Goal: Transaction & Acquisition: Purchase product/service

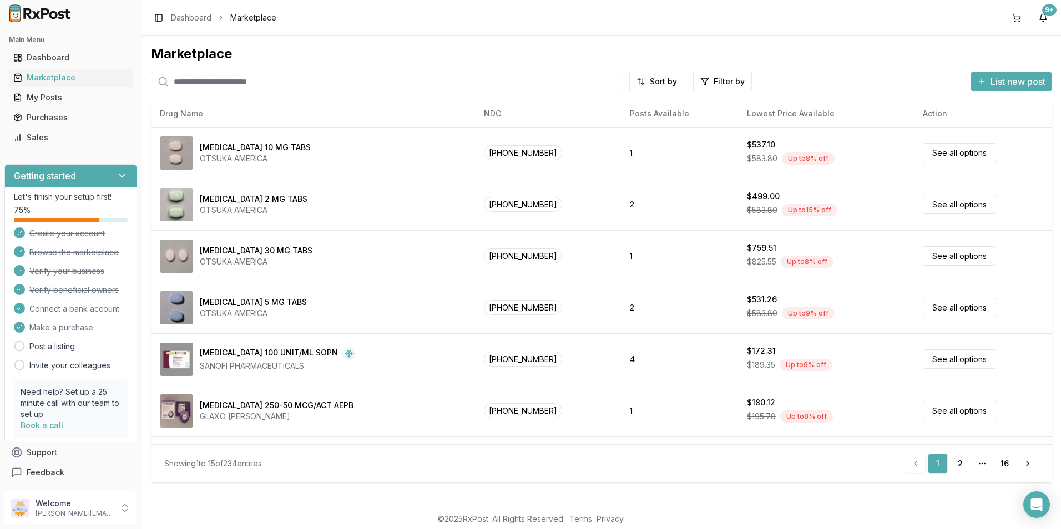
click at [221, 78] on input "search" at bounding box center [385, 82] width 469 height 20
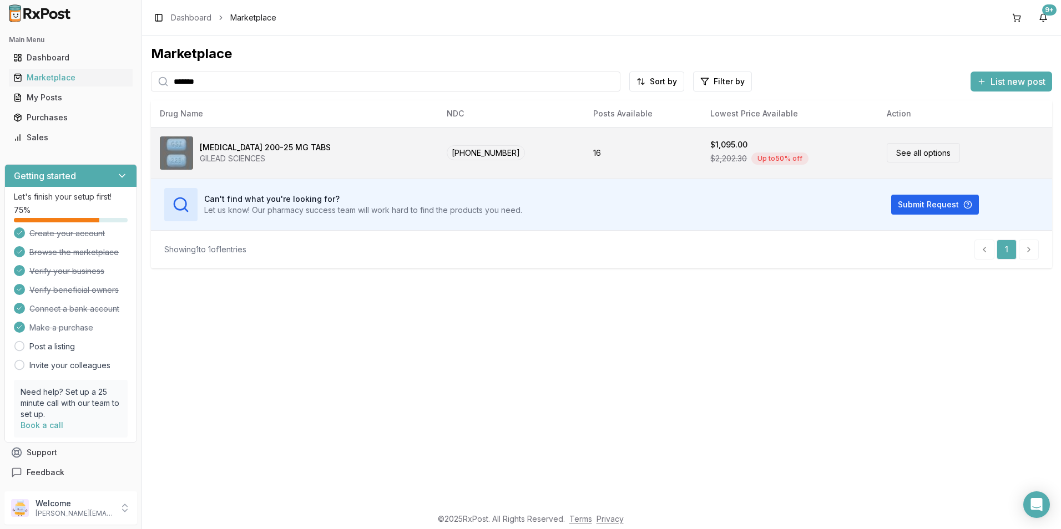
type input "*******"
click at [383, 154] on div "[MEDICAL_DATA] 200-25 MG TABS GILEAD SCIENCES" at bounding box center [294, 152] width 269 height 33
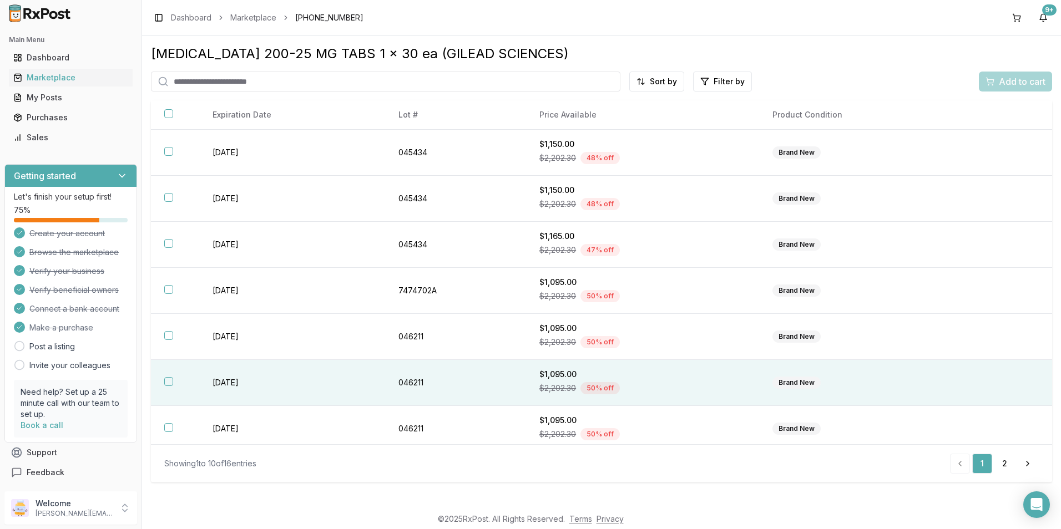
click at [167, 383] on button "button" at bounding box center [168, 381] width 9 height 9
drag, startPoint x: 1026, startPoint y: 83, endPoint x: 1021, endPoint y: 85, distance: 5.8
click at [1026, 83] on span "Add to cart" at bounding box center [1021, 81] width 47 height 13
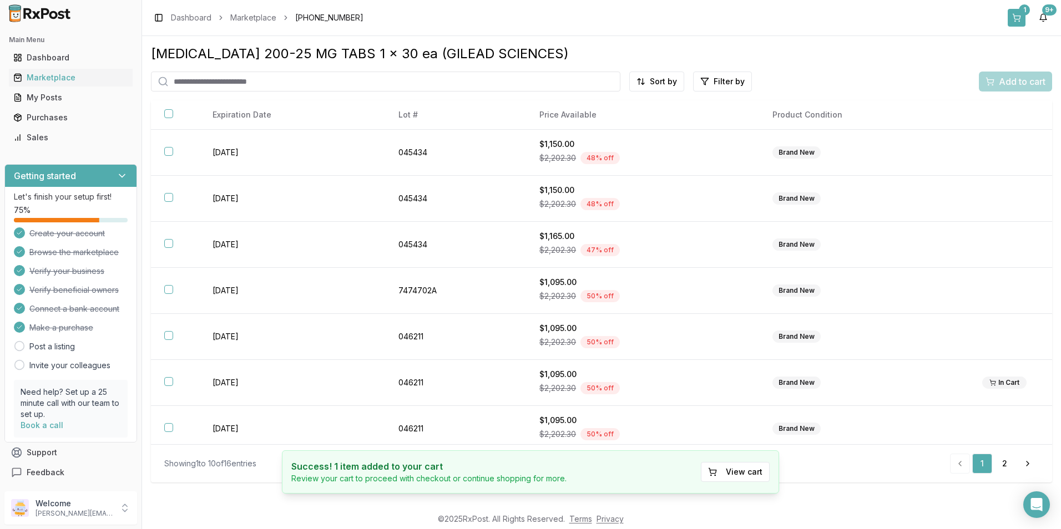
click at [1013, 15] on button "1" at bounding box center [1016, 18] width 18 height 18
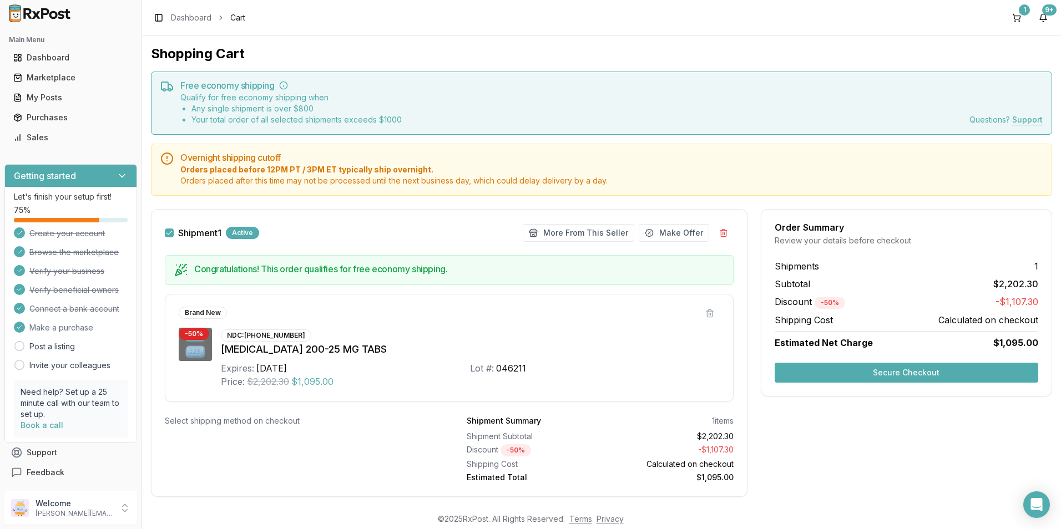
click at [855, 371] on button "Secure Checkout" at bounding box center [905, 373] width 263 height 20
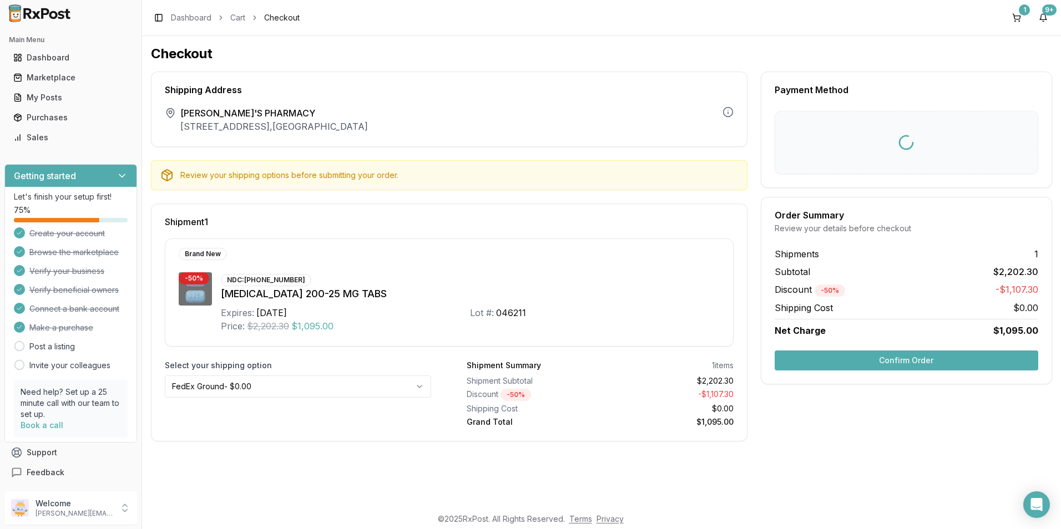
click at [863, 357] on button "Confirm Order" at bounding box center [905, 361] width 263 height 20
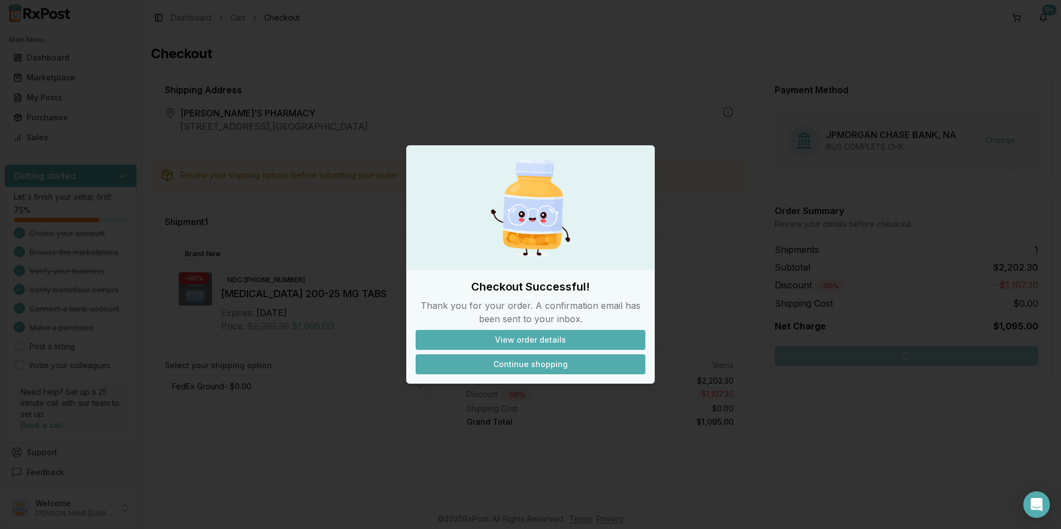
click at [535, 362] on button "Continue shopping" at bounding box center [530, 364] width 230 height 20
